Goal: Transaction & Acquisition: Purchase product/service

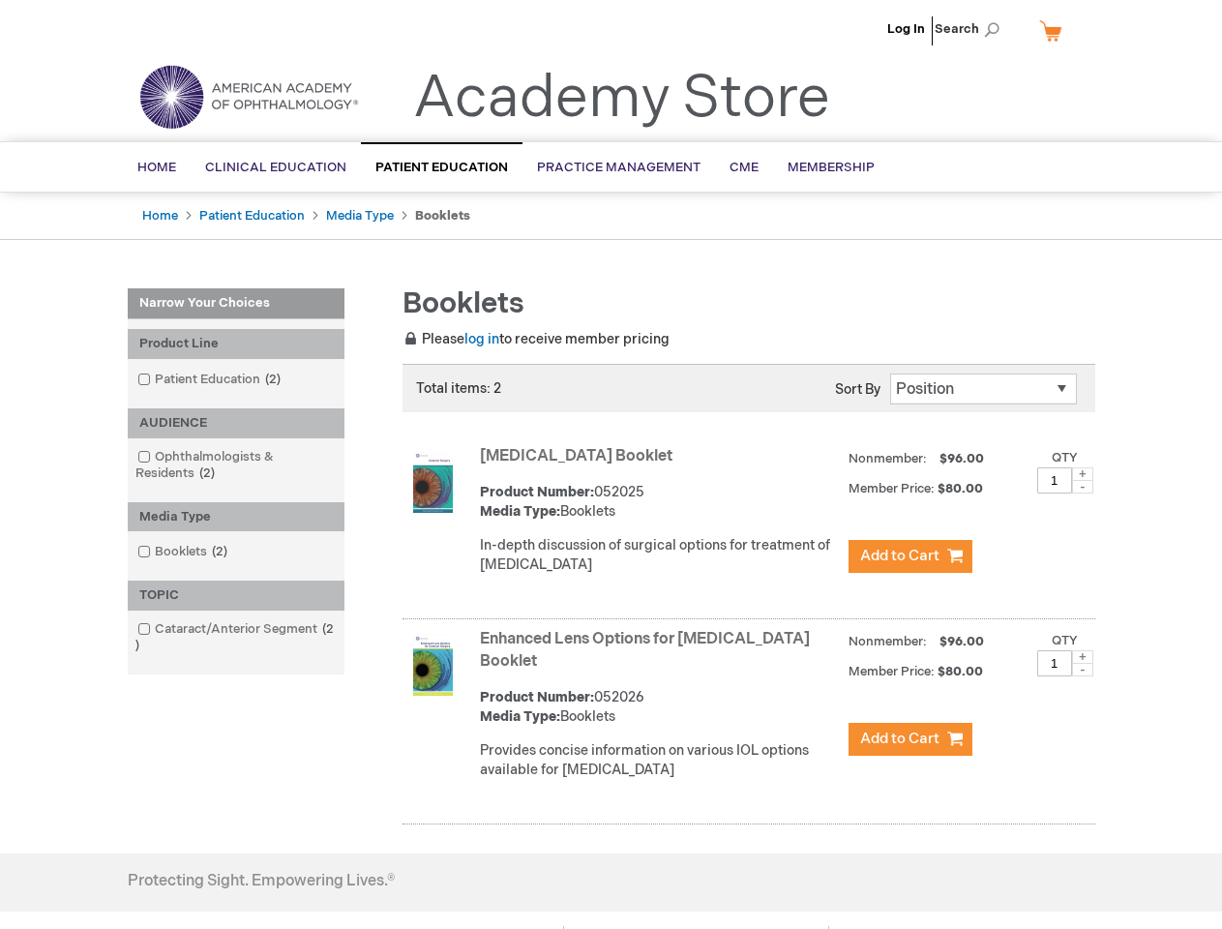
click at [972, 29] on span "Search" at bounding box center [971, 29] width 74 height 39
click at [236, 343] on div "Product Line" at bounding box center [236, 344] width 217 height 30
click at [236, 423] on div "AUDIENCE" at bounding box center [236, 423] width 217 height 30
click at [236, 517] on div "Media Type" at bounding box center [236, 517] width 217 height 30
click at [236, 595] on div "TOPIC" at bounding box center [236, 595] width 217 height 30
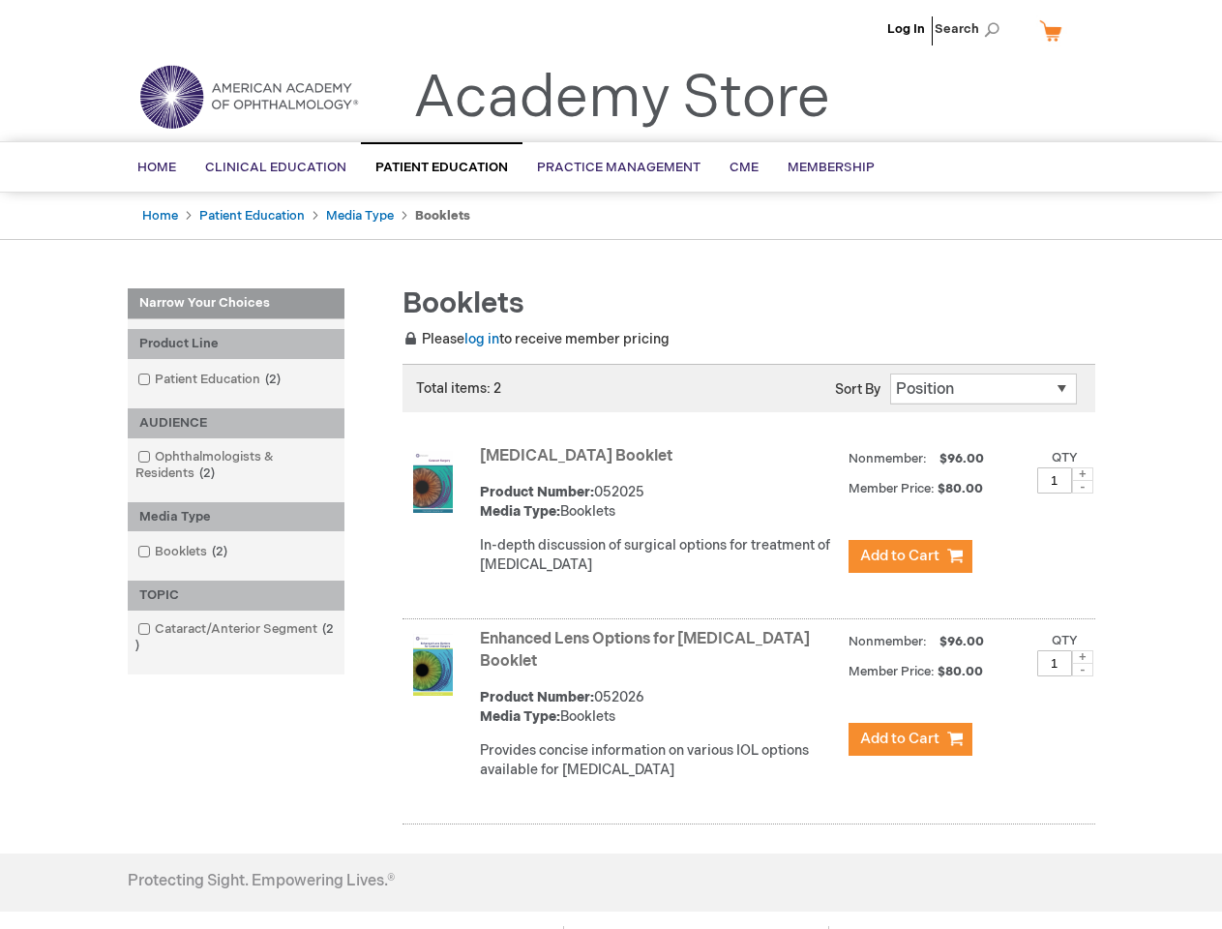
click at [1082, 474] on span at bounding box center [1082, 474] width 21 height 14
click at [1082, 487] on span at bounding box center [1082, 487] width 21 height 14
type input "1"
click at [1082, 657] on span at bounding box center [1082, 657] width 21 height 14
click at [1082, 669] on span at bounding box center [1082, 670] width 21 height 14
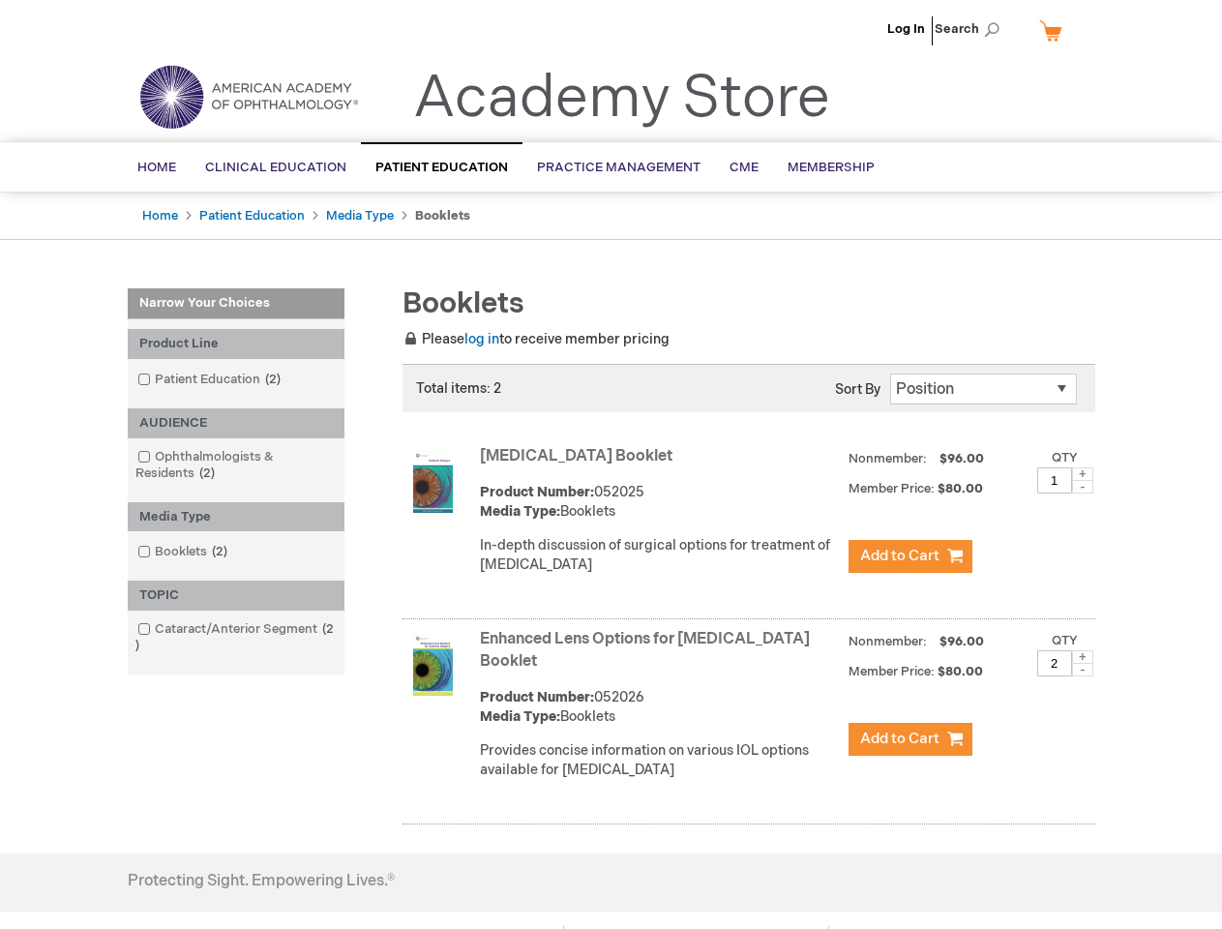
type input "1"
